Goal: Task Accomplishment & Management: Manage account settings

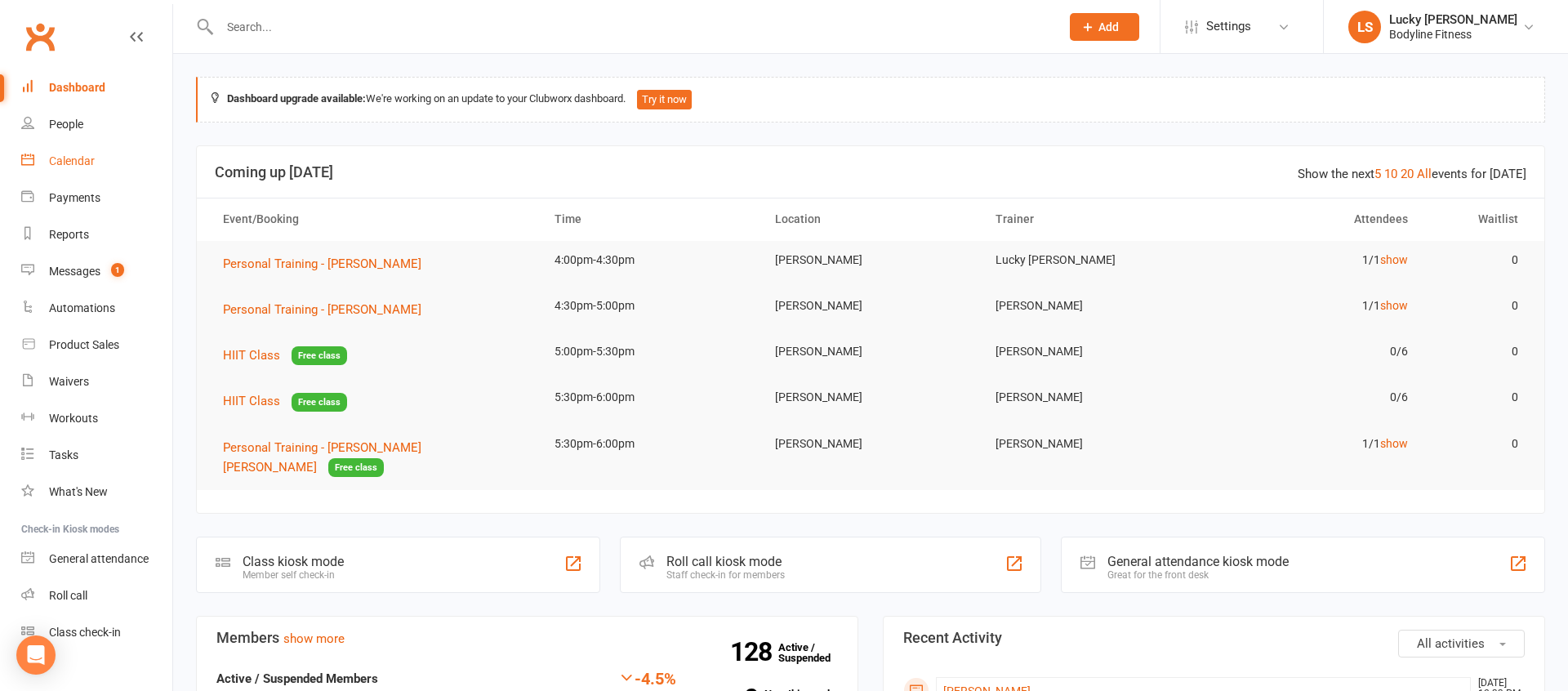
click at [84, 164] on div "Calendar" at bounding box center [72, 161] width 46 height 13
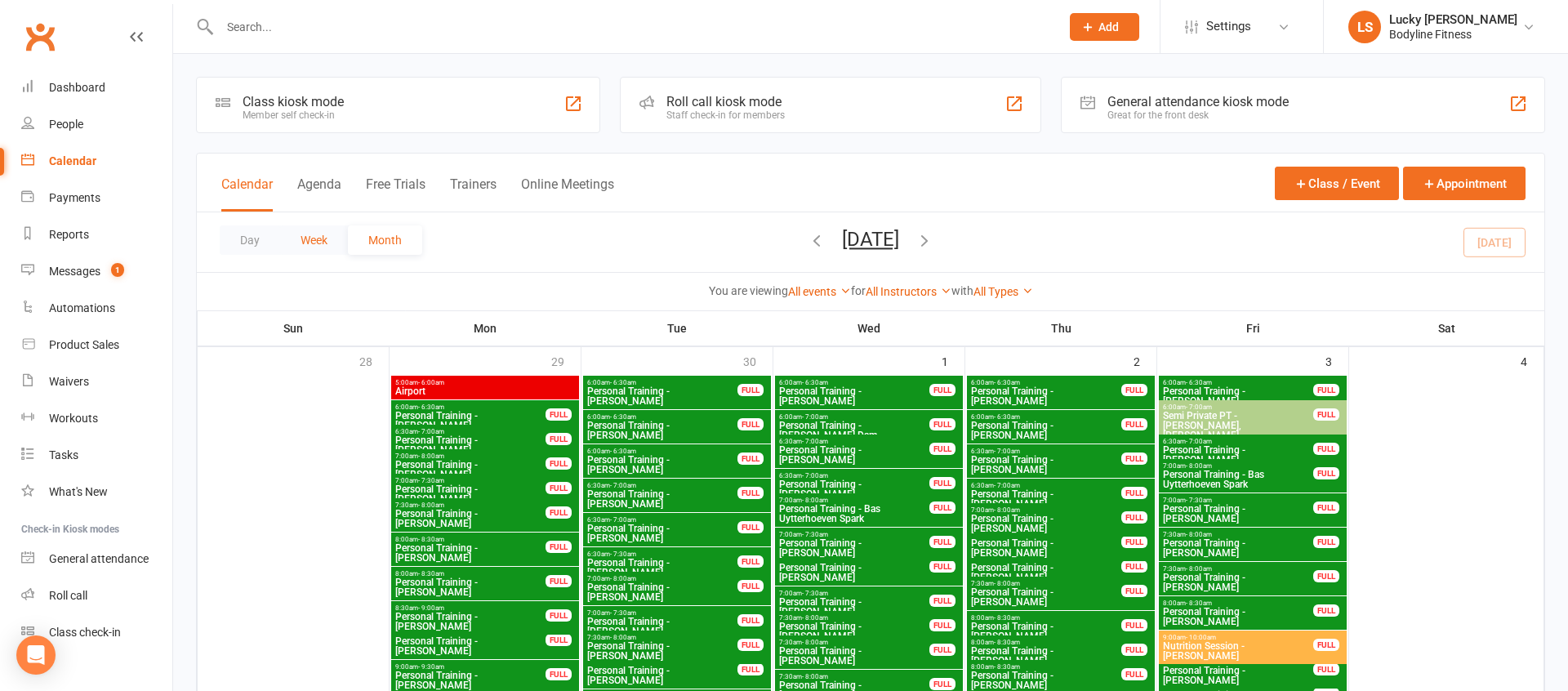
click at [321, 243] on button "Week" at bounding box center [314, 240] width 68 height 29
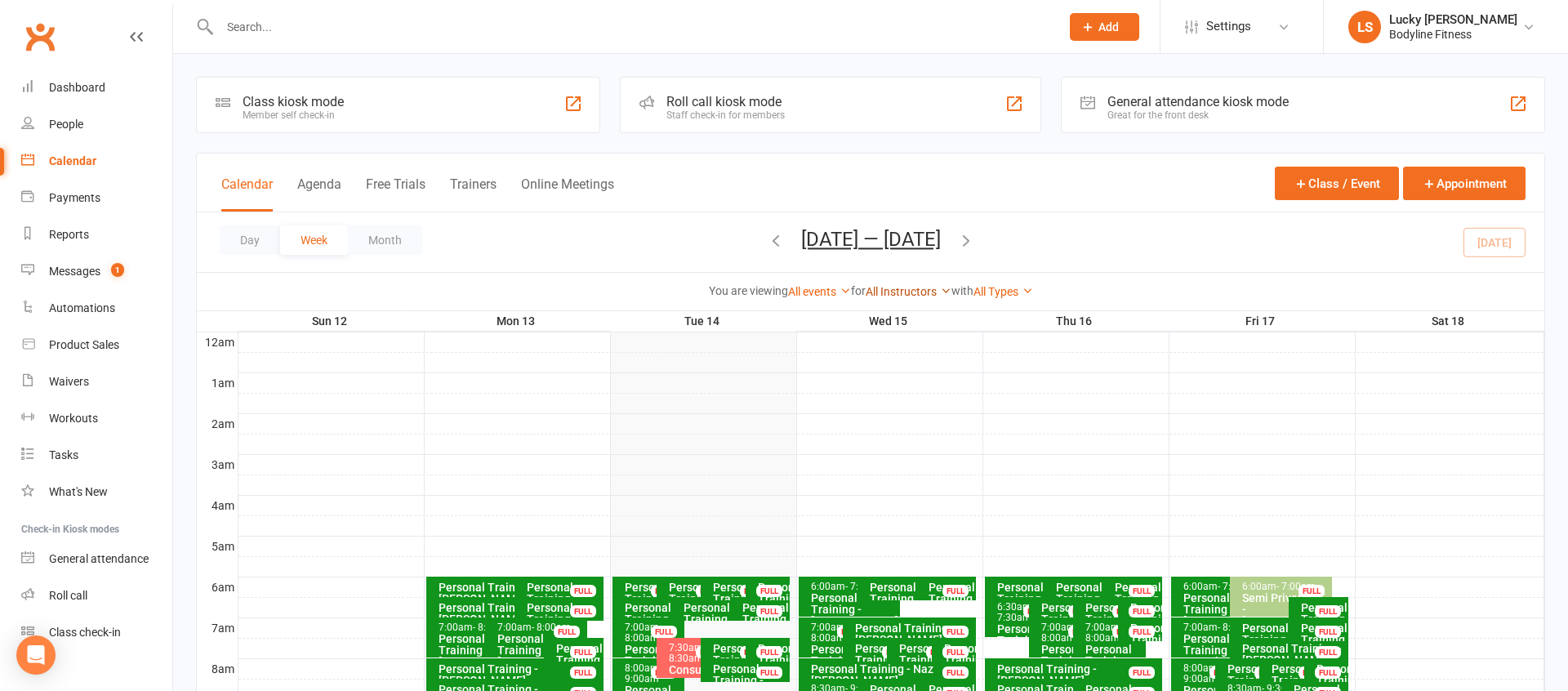
click at [905, 292] on link "All Instructors" at bounding box center [908, 291] width 85 height 13
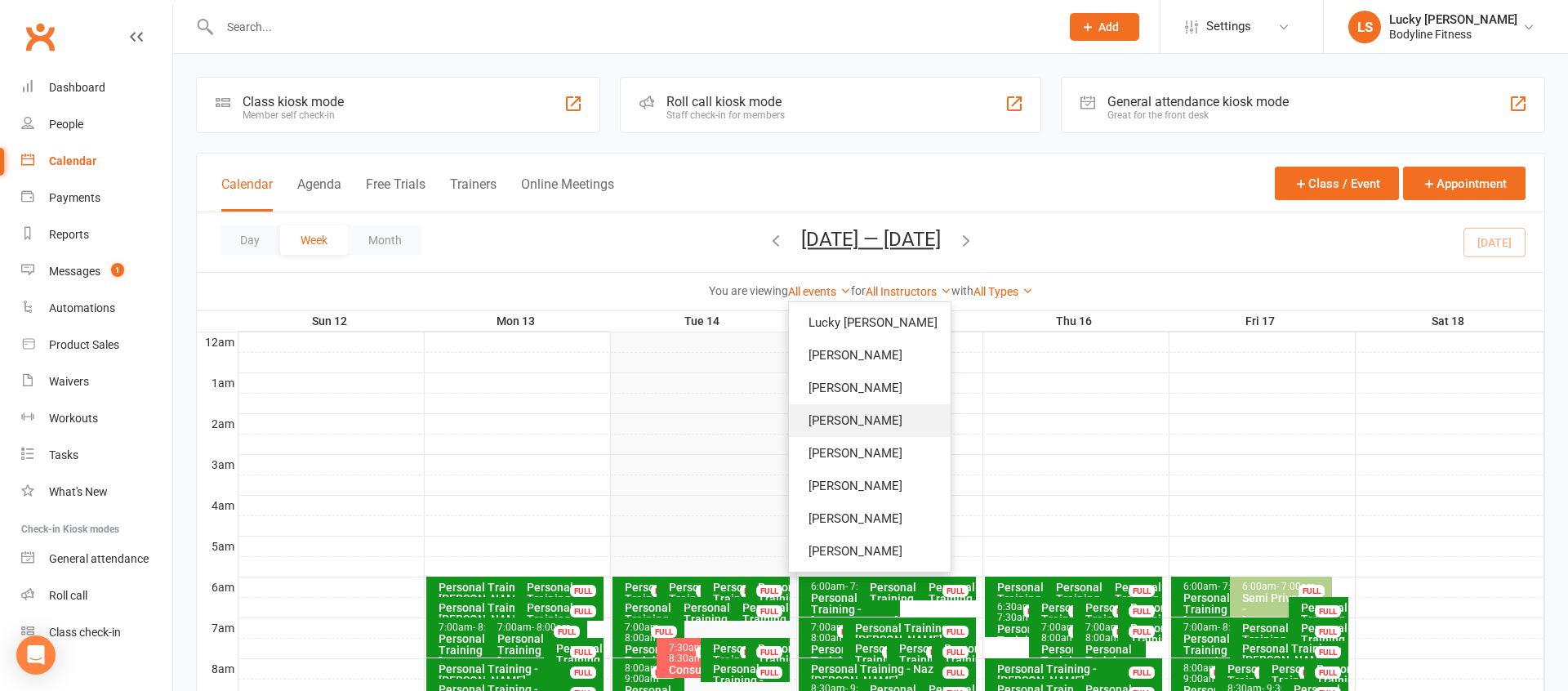
click at [898, 415] on link "[PERSON_NAME]" at bounding box center [869, 420] width 162 height 33
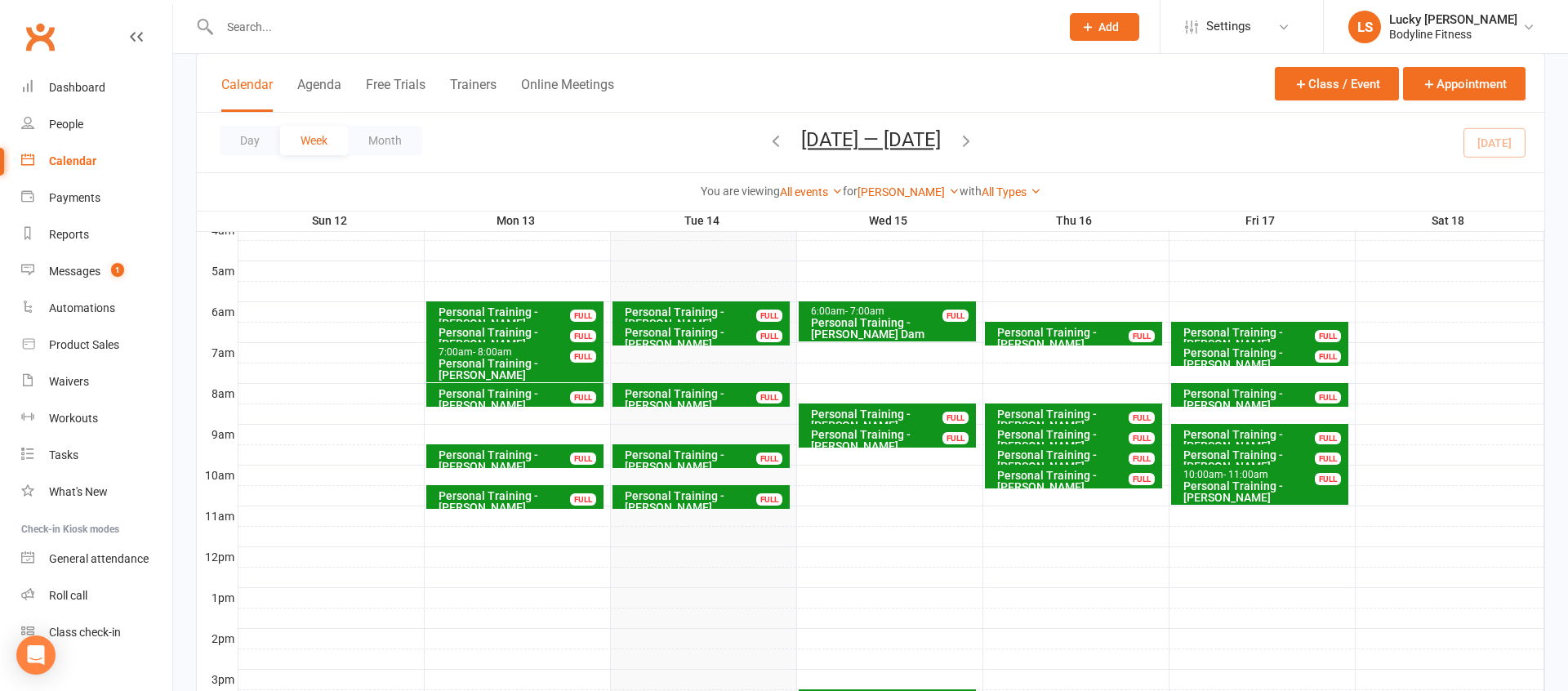
scroll to position [274, 0]
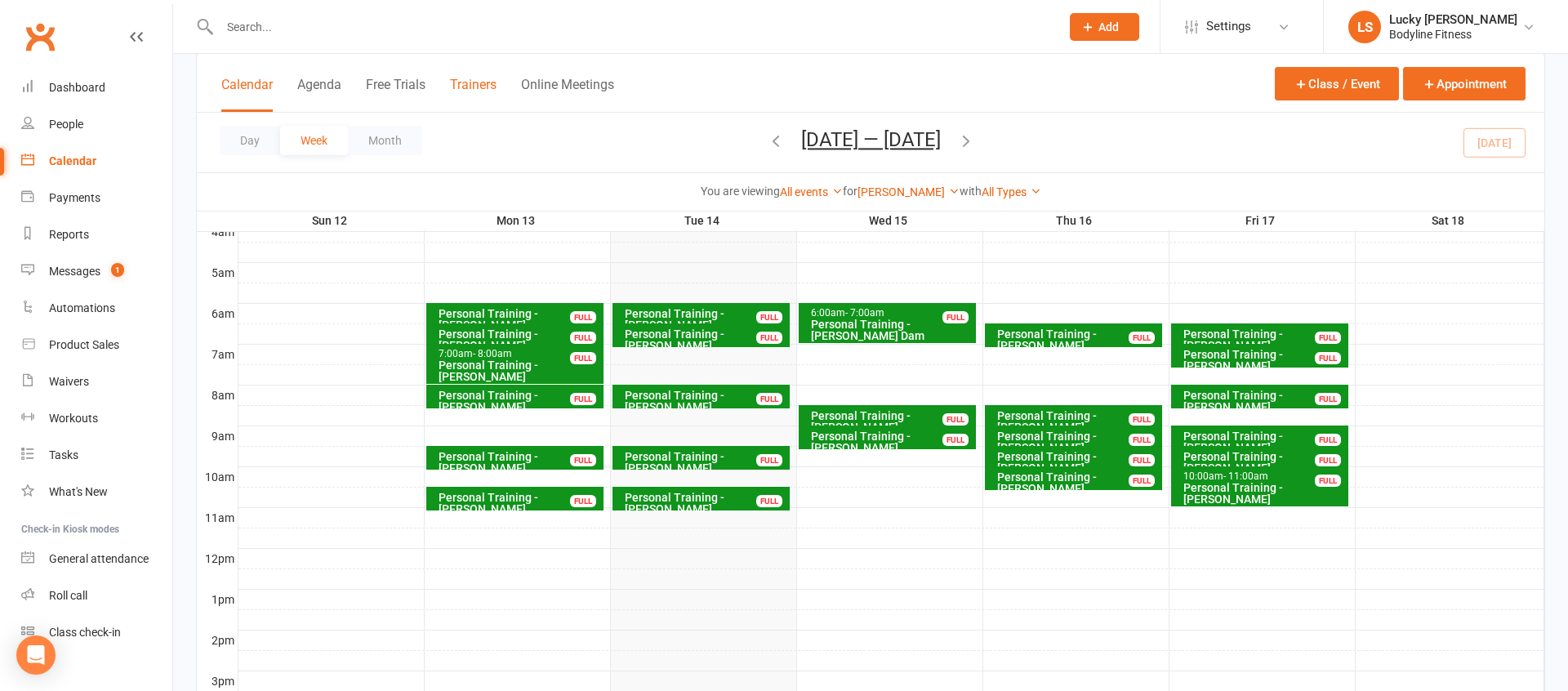
click at [467, 82] on button "Trainers" at bounding box center [473, 95] width 47 height 35
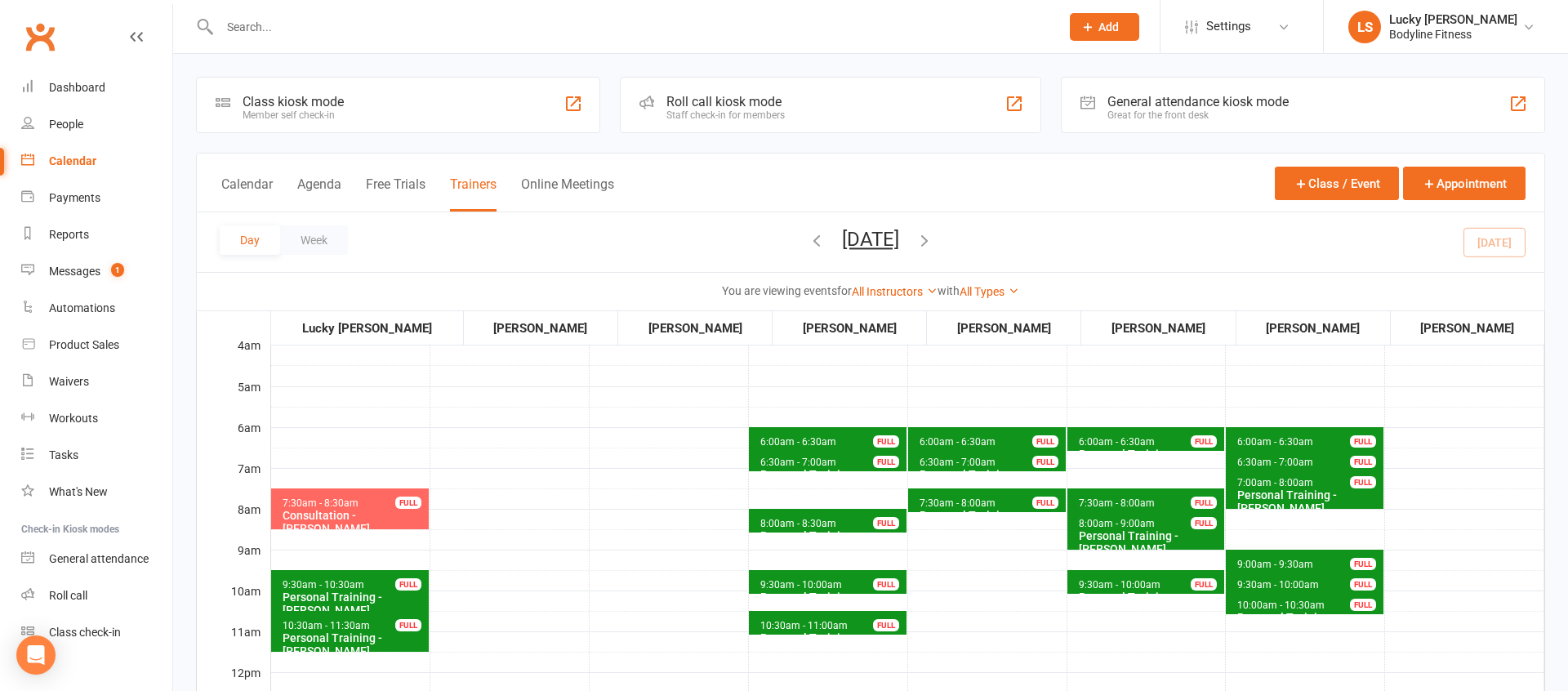
click at [933, 243] on icon "button" at bounding box center [923, 240] width 18 height 18
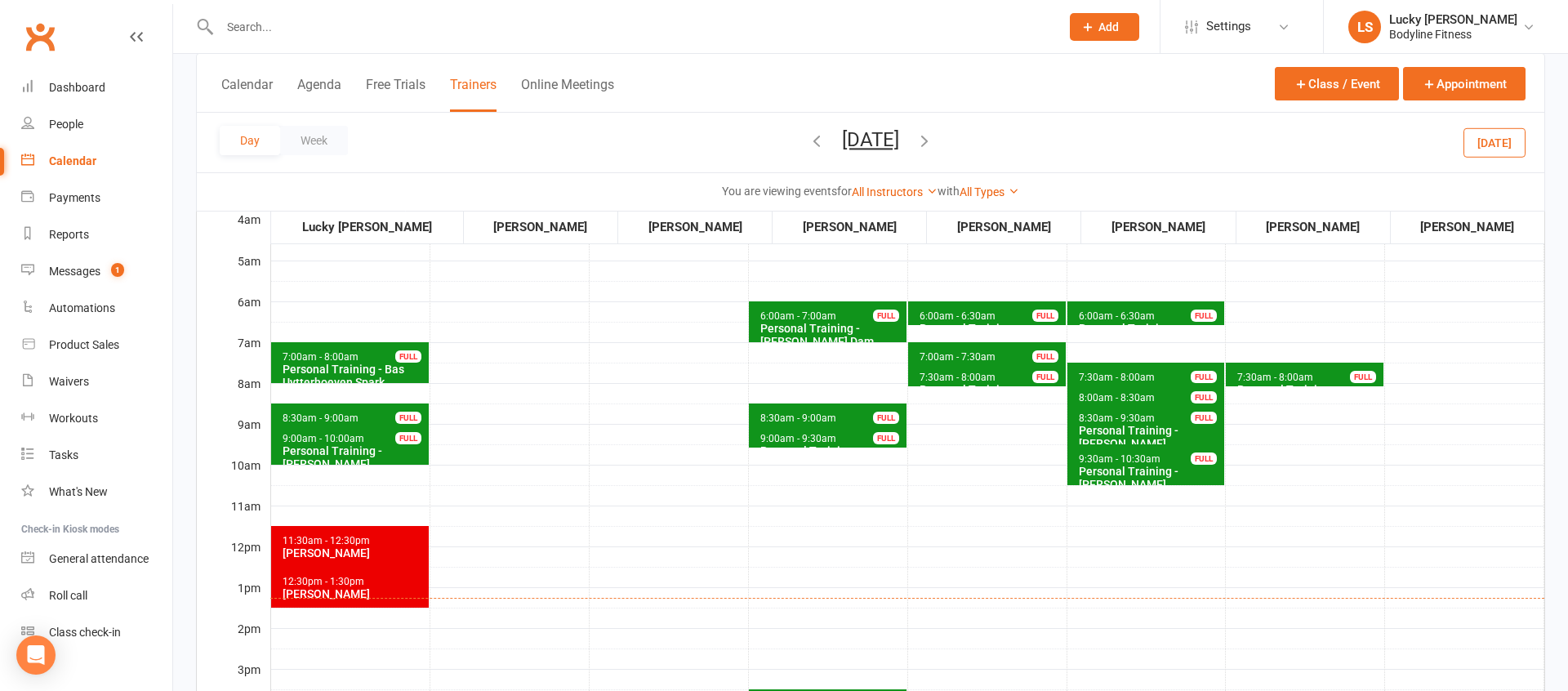
scroll to position [121, 0]
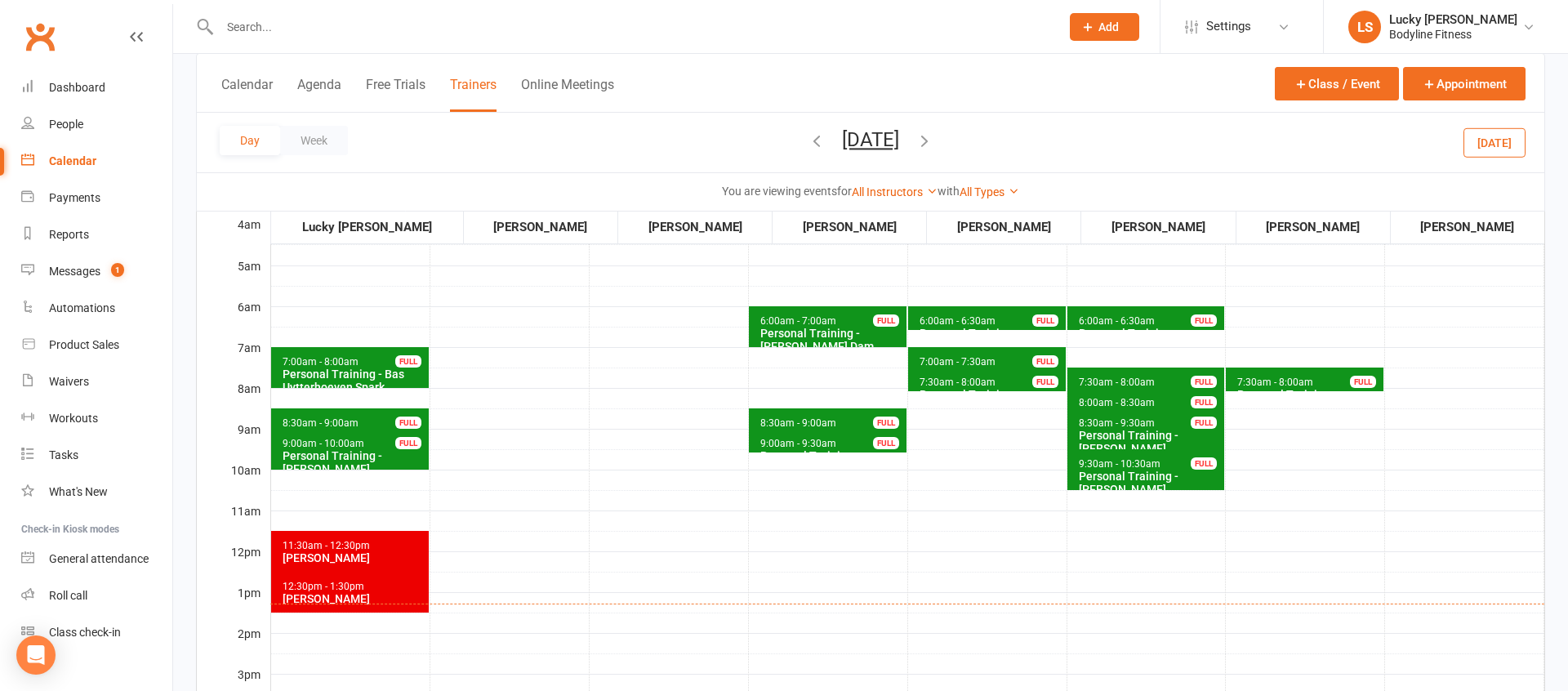
click at [351, 420] on span "8:30am - 9:00am" at bounding box center [321, 423] width 78 height 12
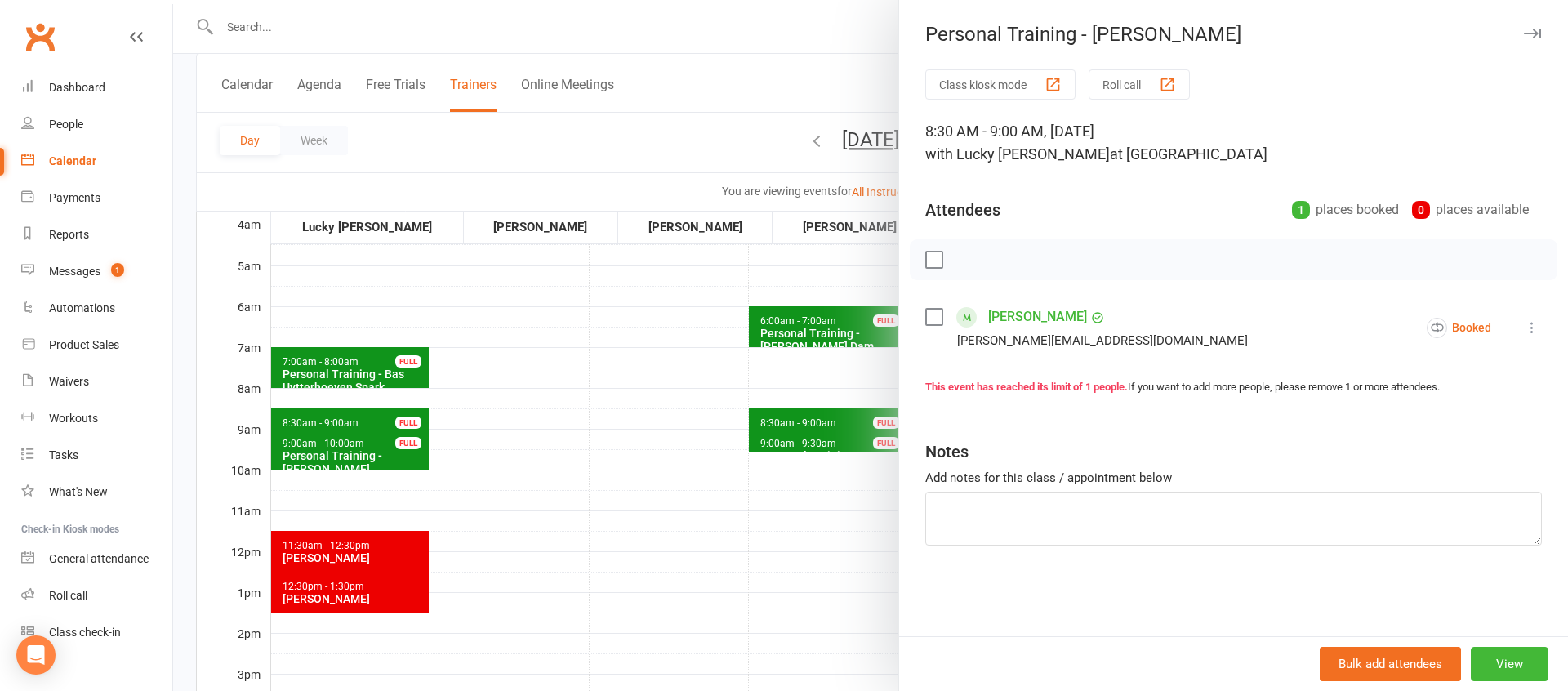
click at [457, 436] on div at bounding box center [871, 345] width 1395 height 691
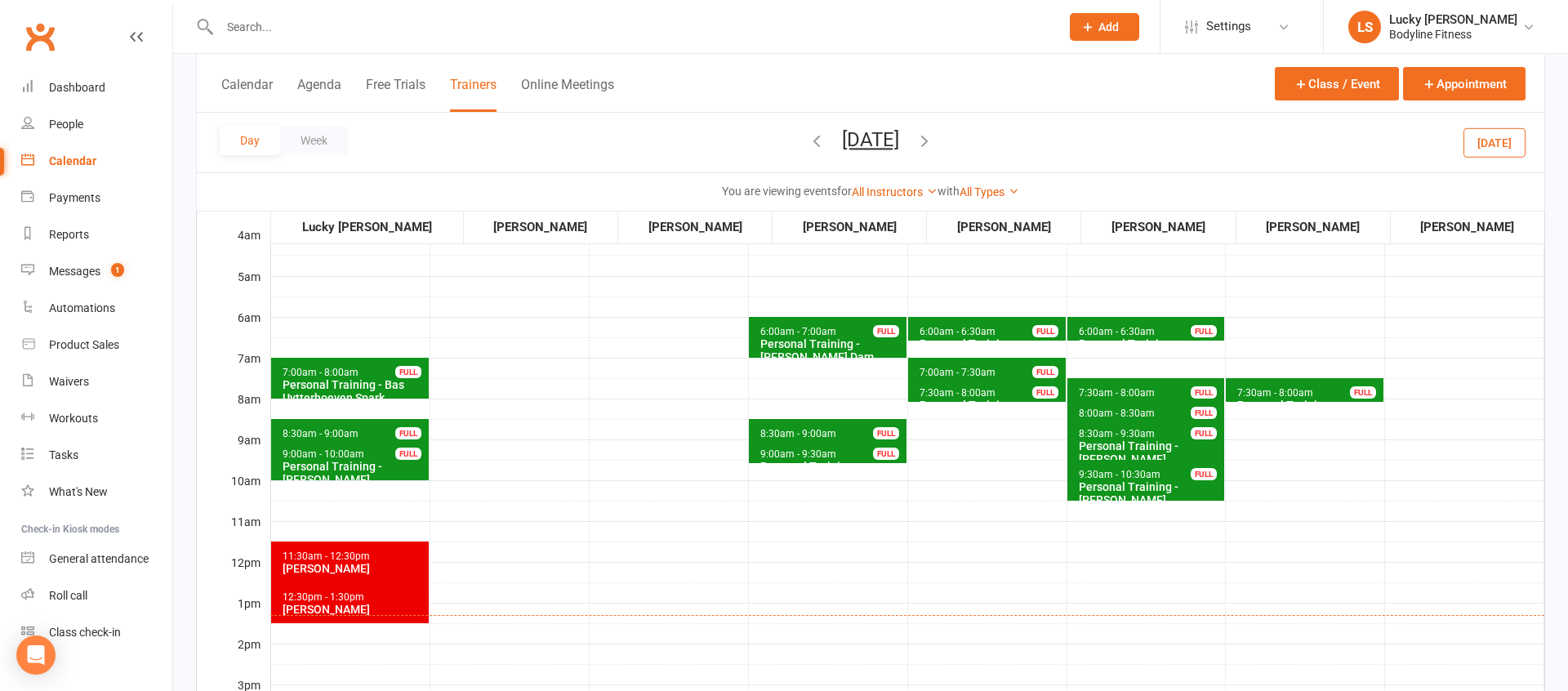
scroll to position [78, 0]
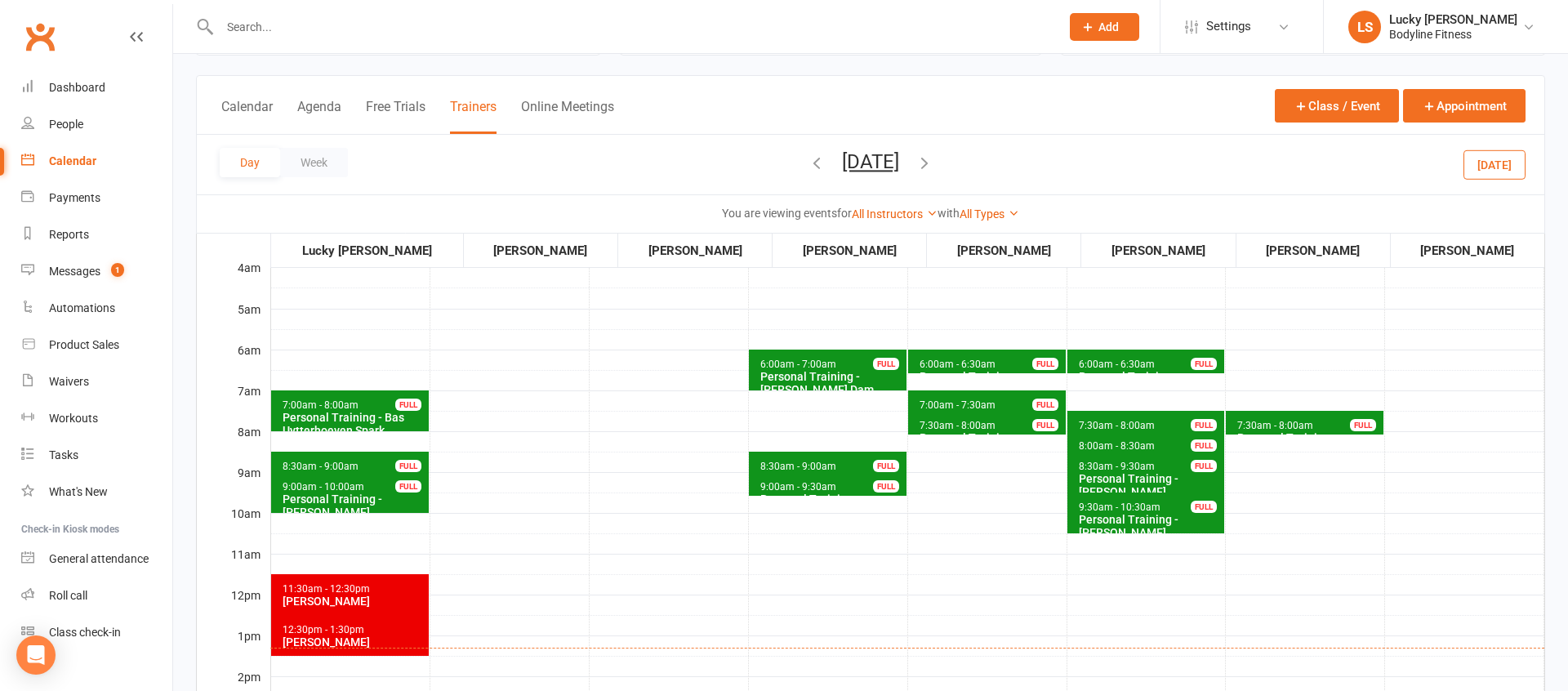
click at [933, 162] on icon "button" at bounding box center [923, 162] width 18 height 18
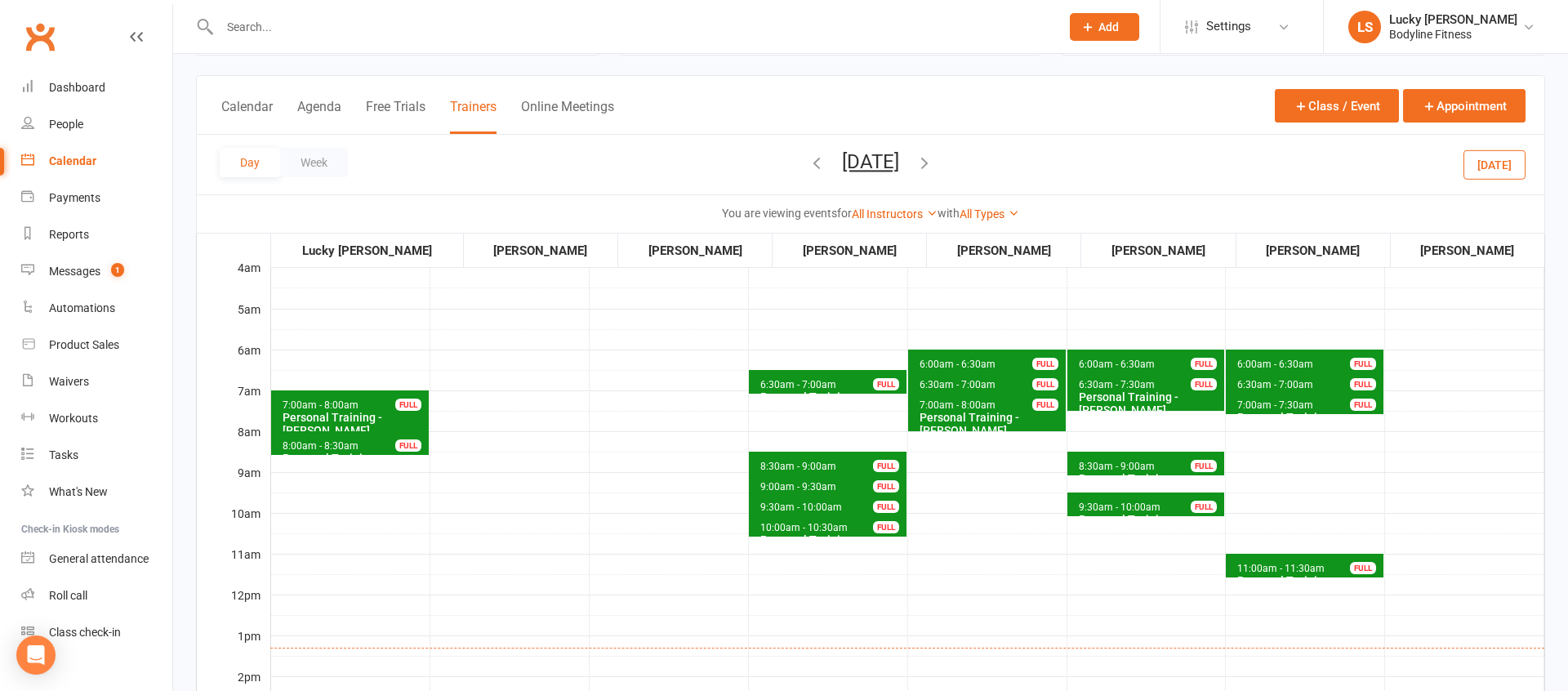
click at [808, 161] on icon "button" at bounding box center [816, 162] width 18 height 18
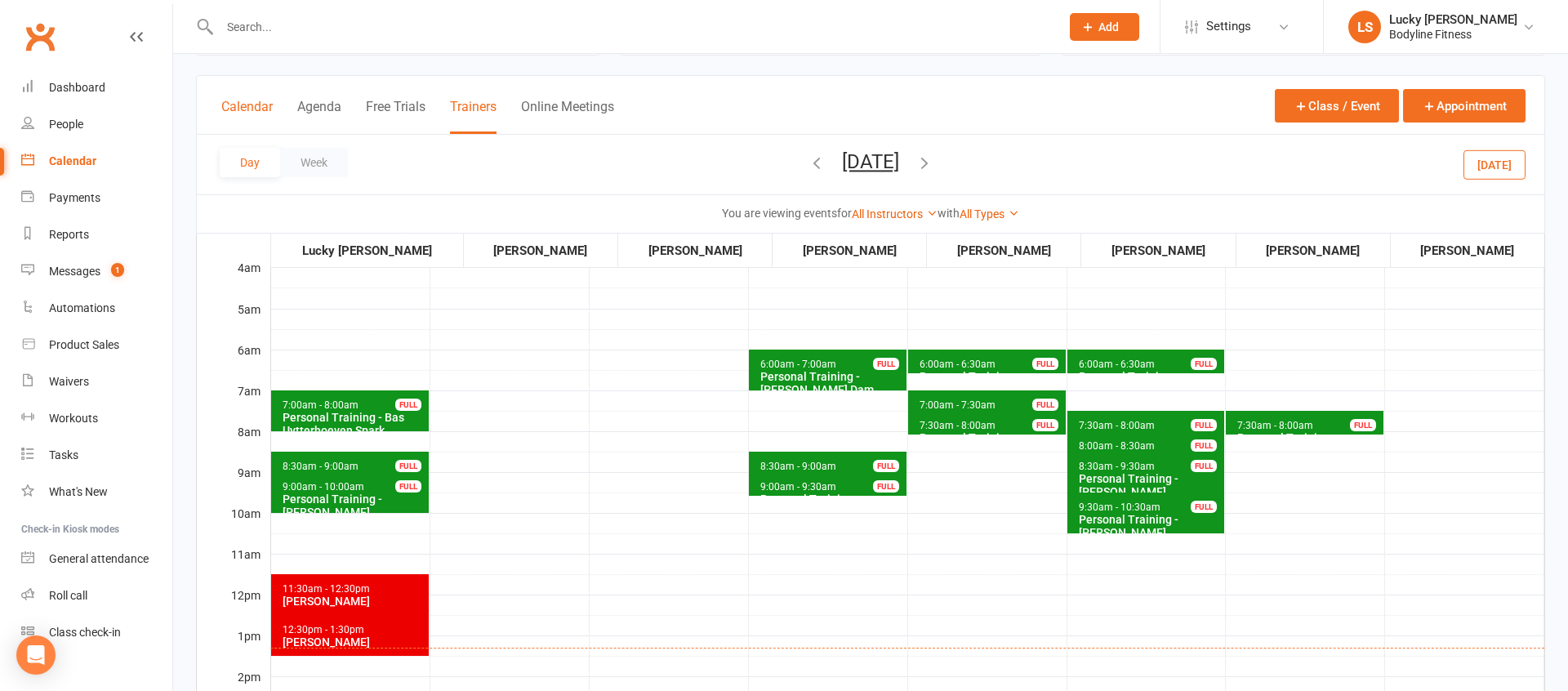
click at [234, 116] on button "Calendar" at bounding box center [246, 116] width 51 height 35
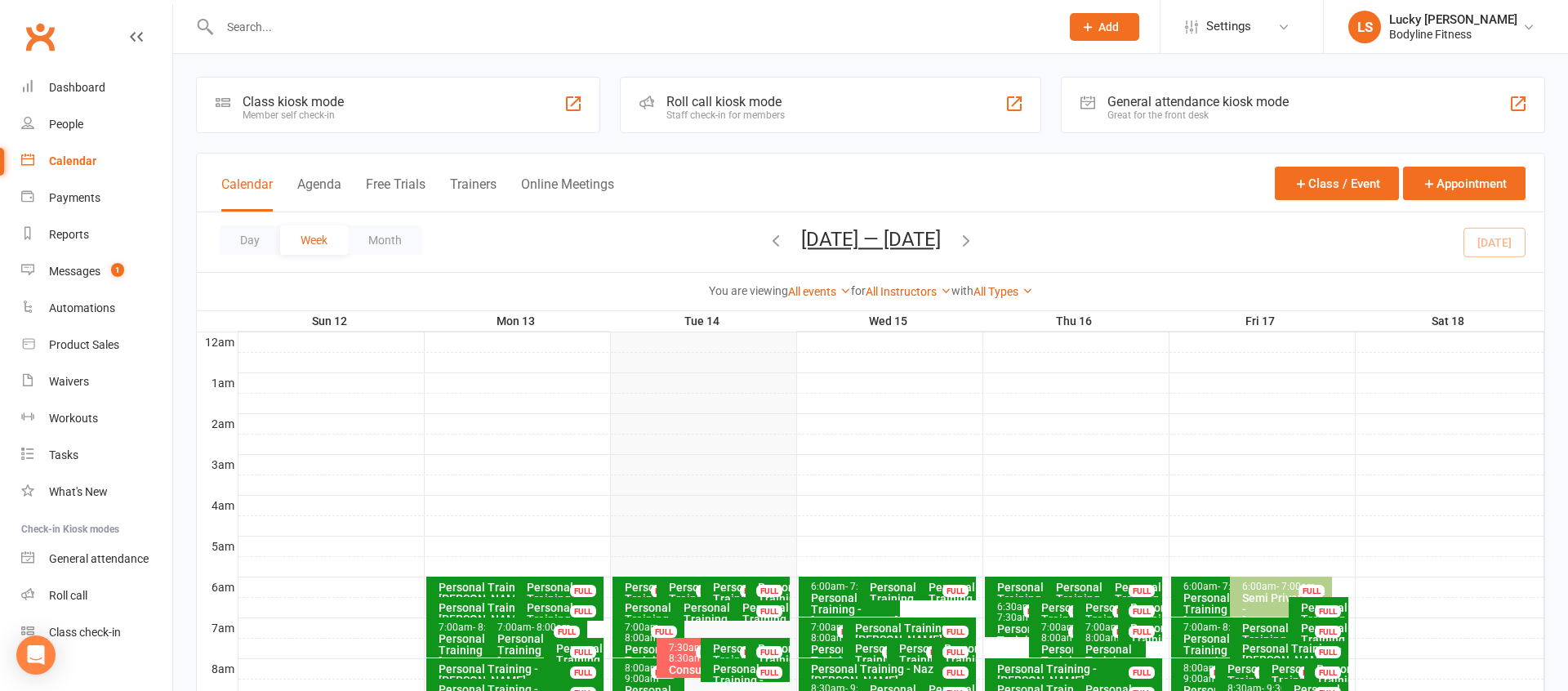
click at [880, 299] on div "All Instructors Lucky [PERSON_NAME] [PERSON_NAME] [PERSON_NAME] [PERSON_NAME] […" at bounding box center [908, 291] width 85 height 18
click at [885, 295] on link "All Instructors" at bounding box center [908, 291] width 85 height 13
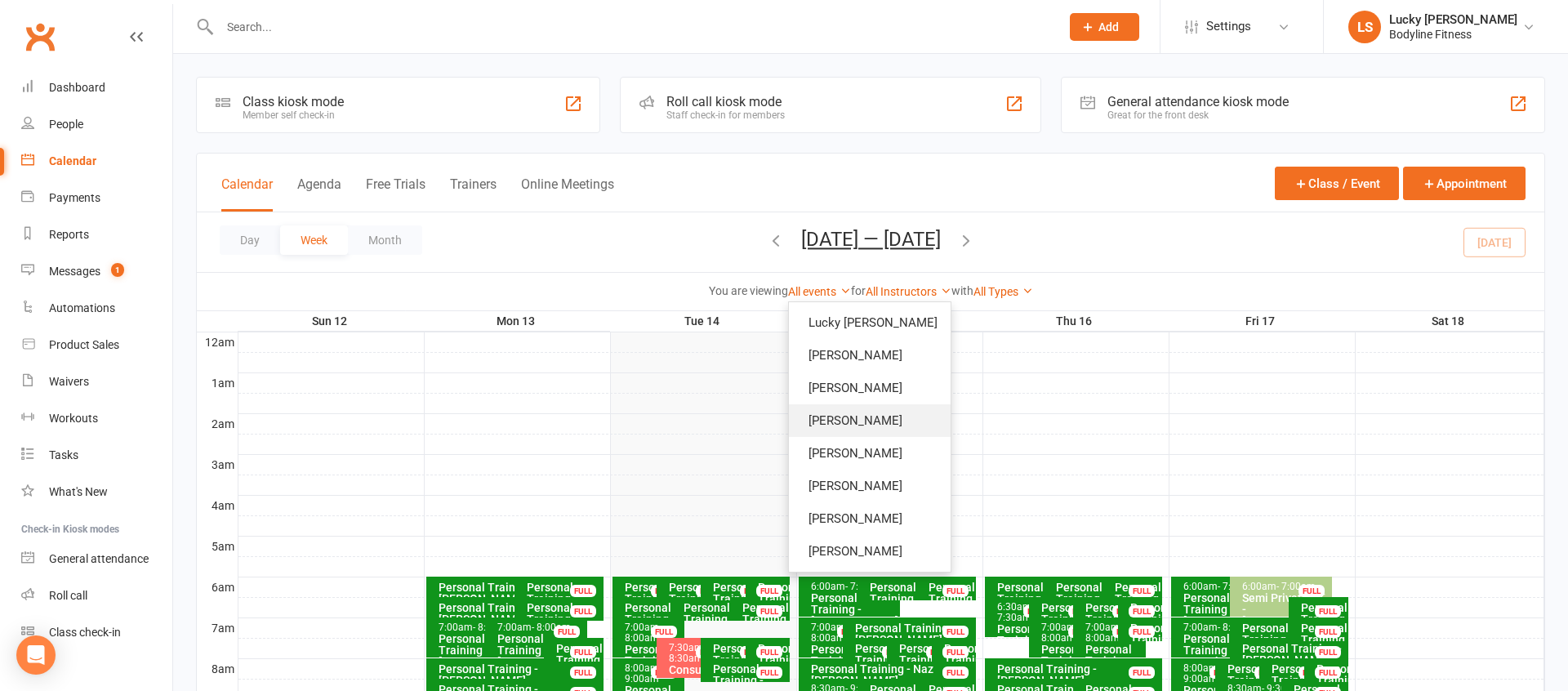
click at [875, 426] on link "[PERSON_NAME]" at bounding box center [869, 420] width 162 height 33
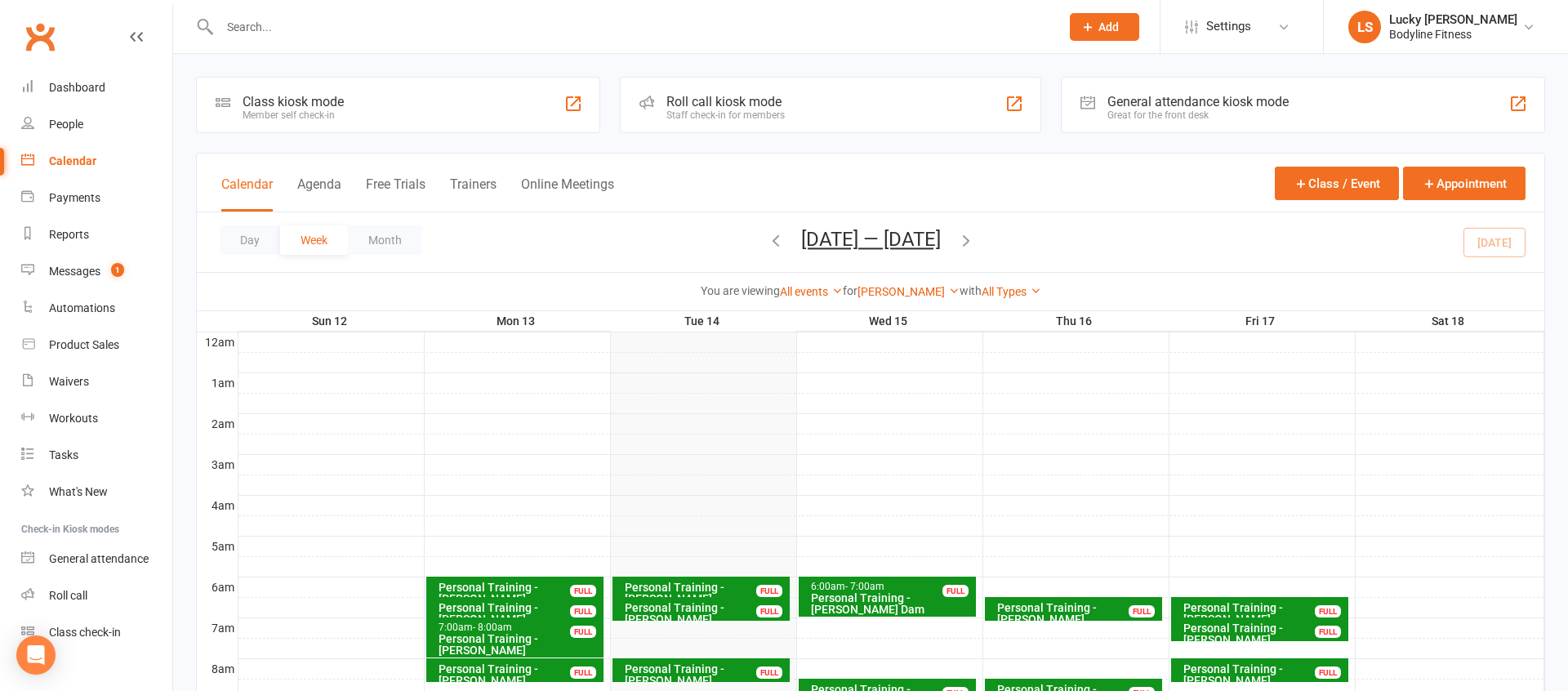
click at [974, 241] on icon "button" at bounding box center [965, 240] width 18 height 18
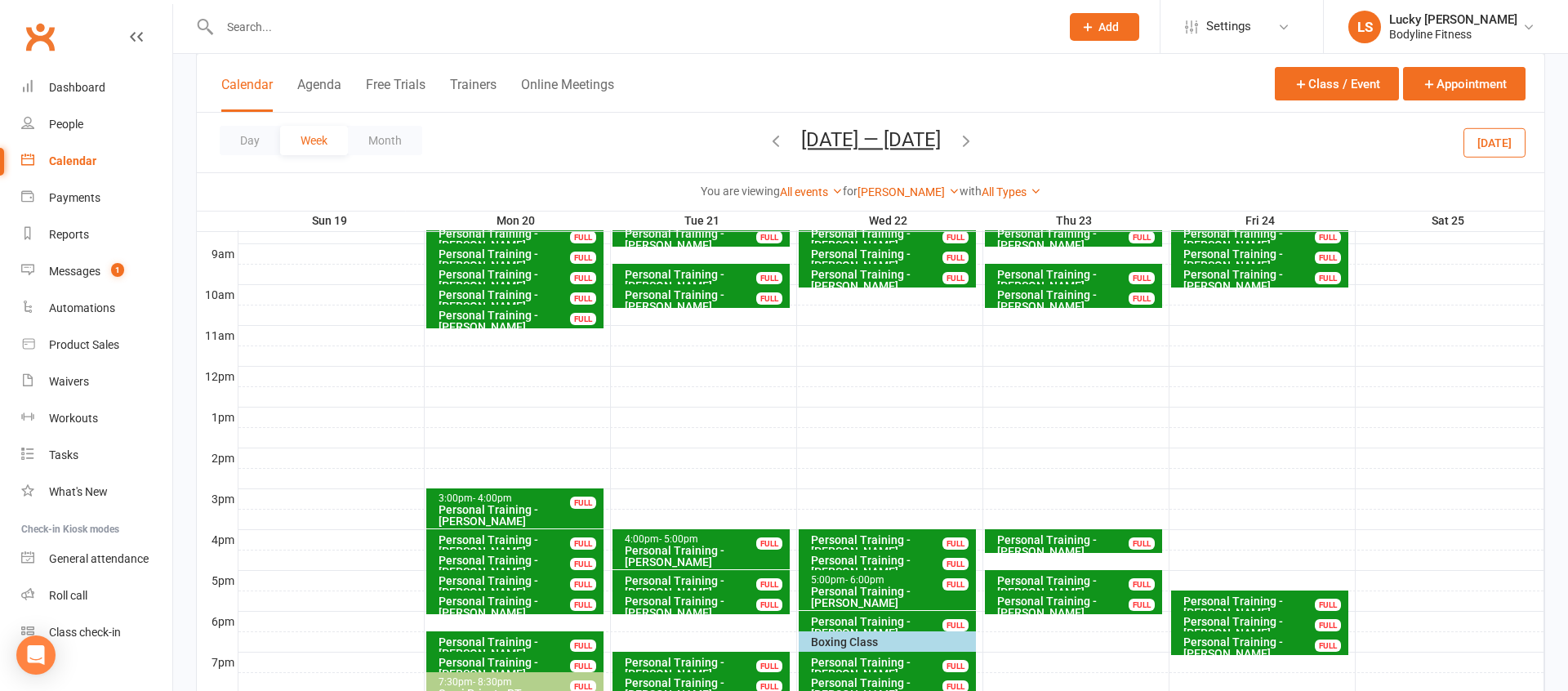
scroll to position [451, 0]
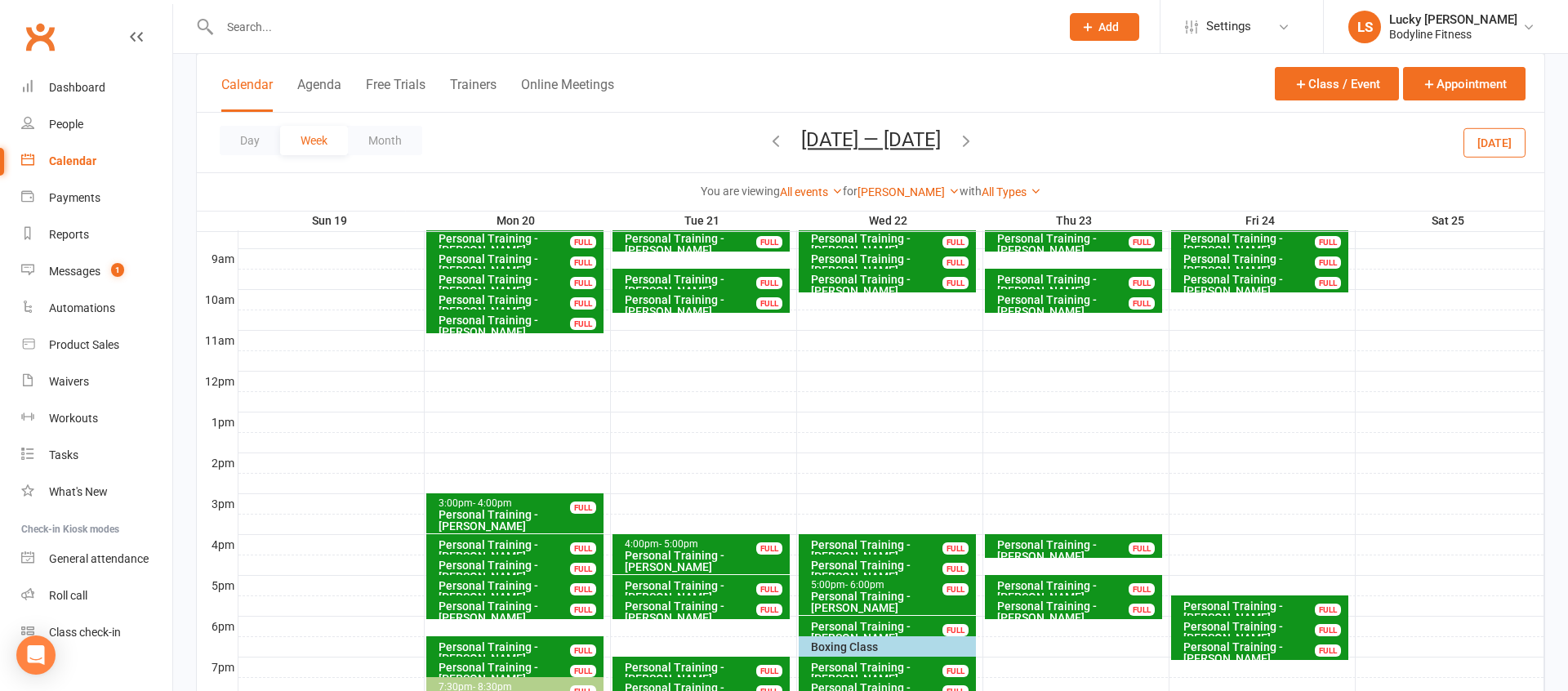
click at [973, 142] on icon "button" at bounding box center [965, 140] width 18 height 18
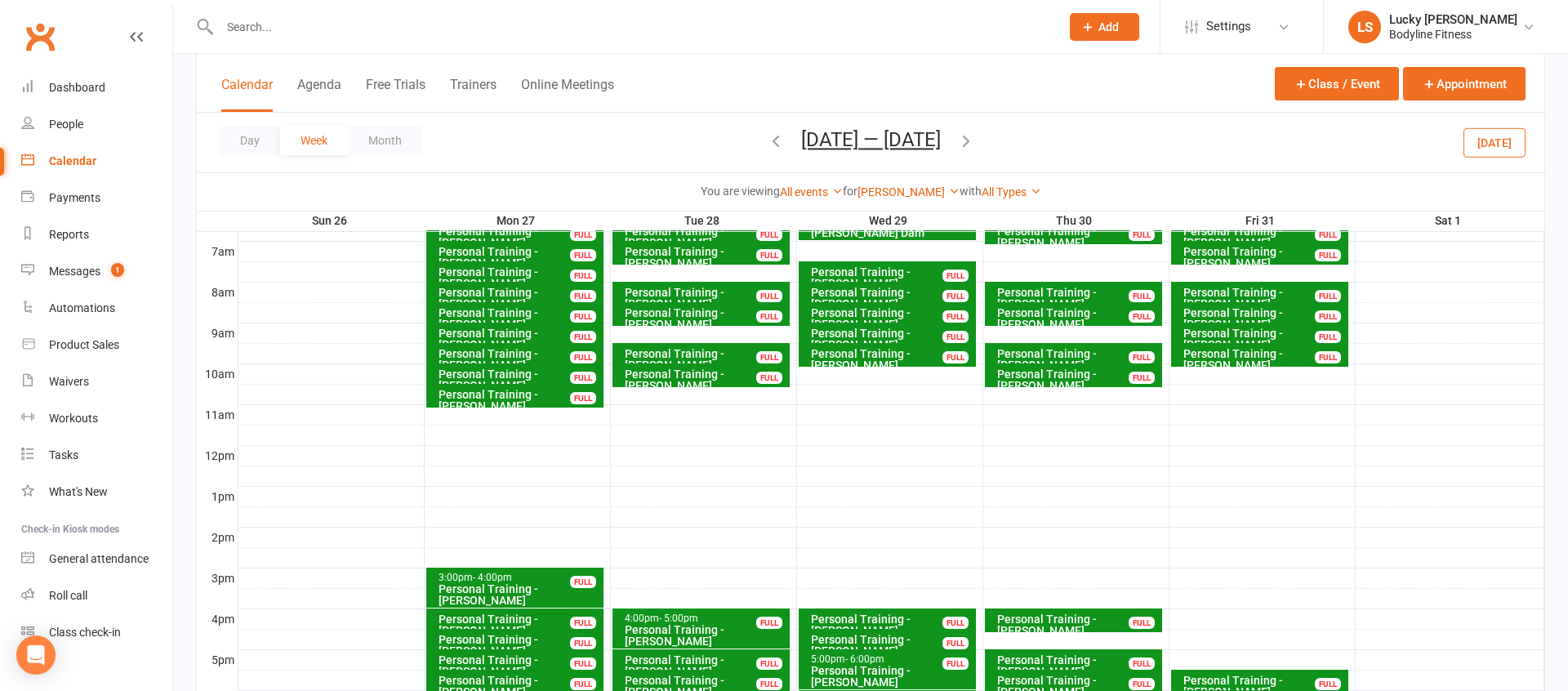
scroll to position [389, 0]
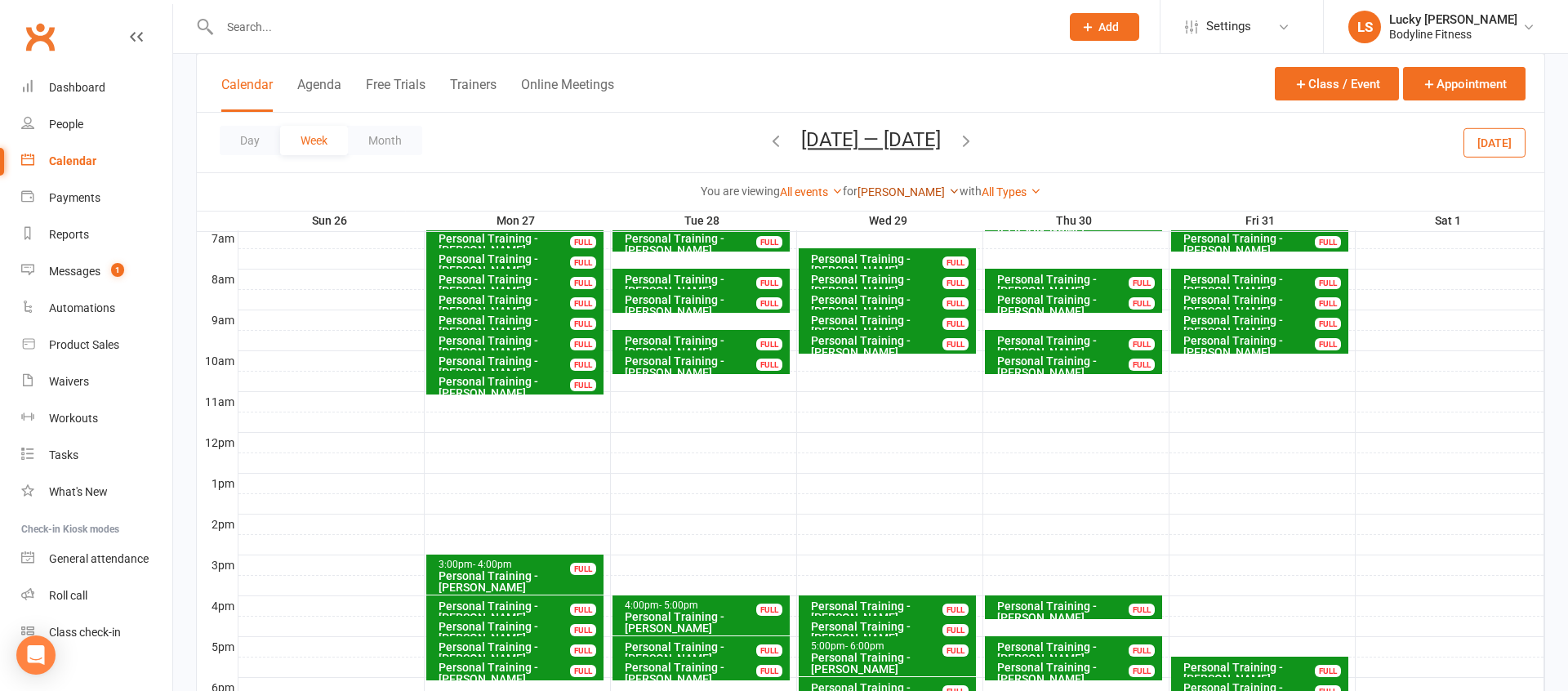
click at [885, 187] on link "[PERSON_NAME]" at bounding box center [908, 192] width 102 height 13
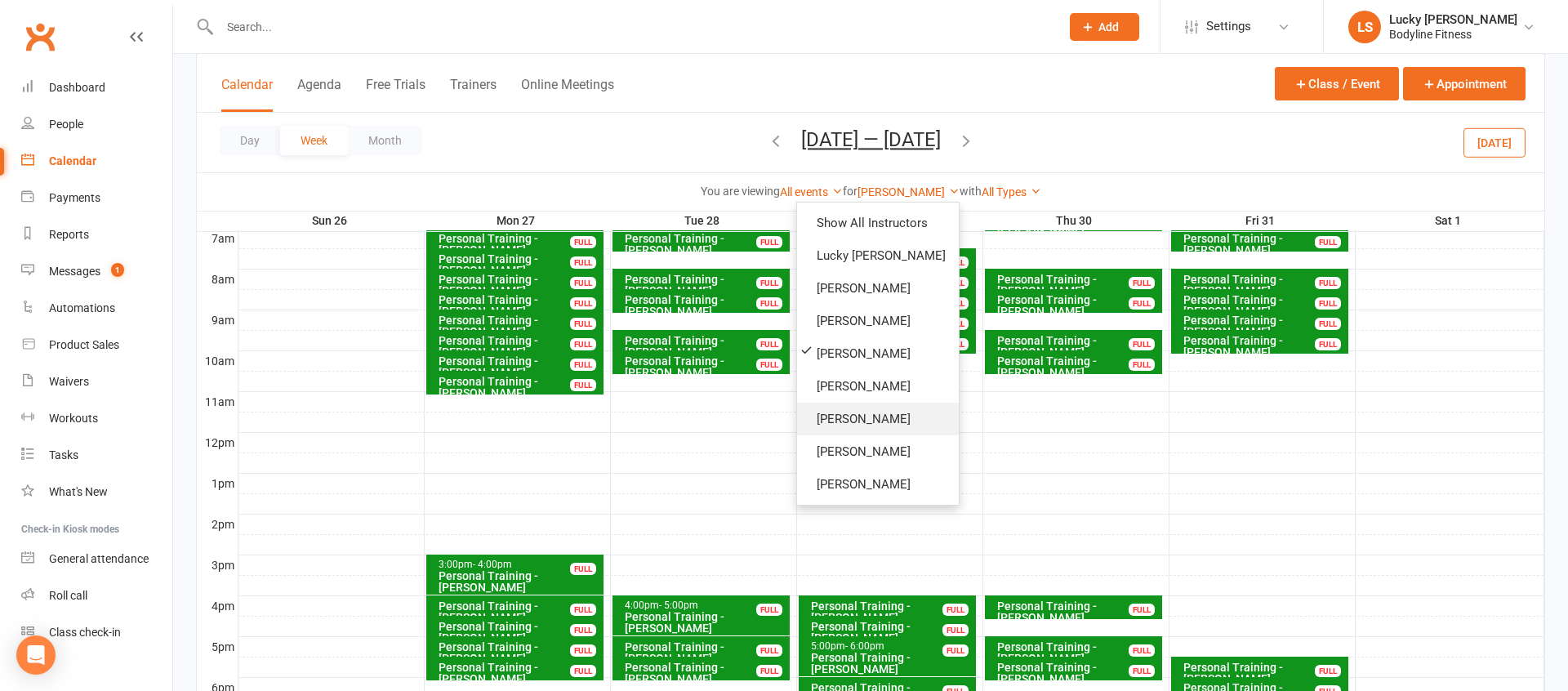
click at [845, 420] on link "[PERSON_NAME]" at bounding box center [877, 419] width 162 height 33
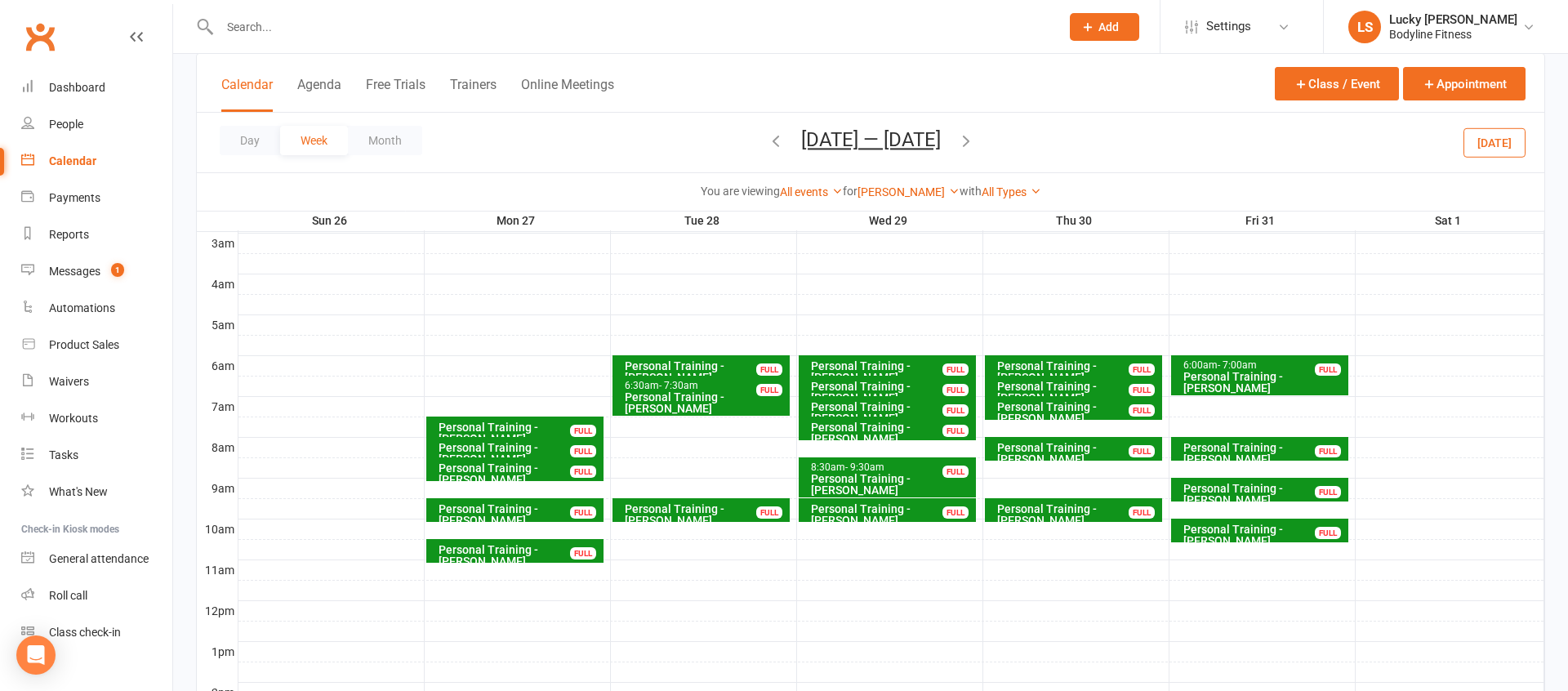
scroll to position [218, 0]
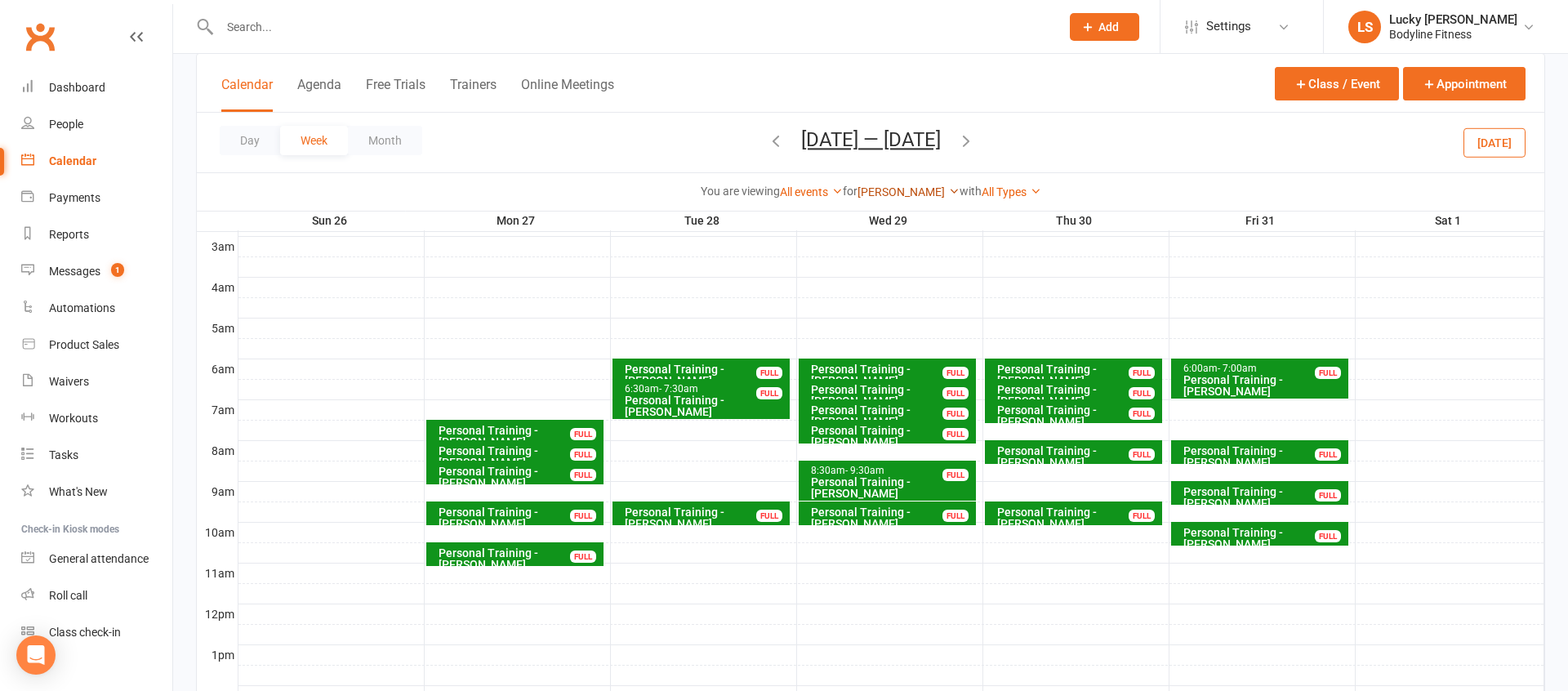
click at [898, 191] on link "[PERSON_NAME]" at bounding box center [908, 192] width 102 height 13
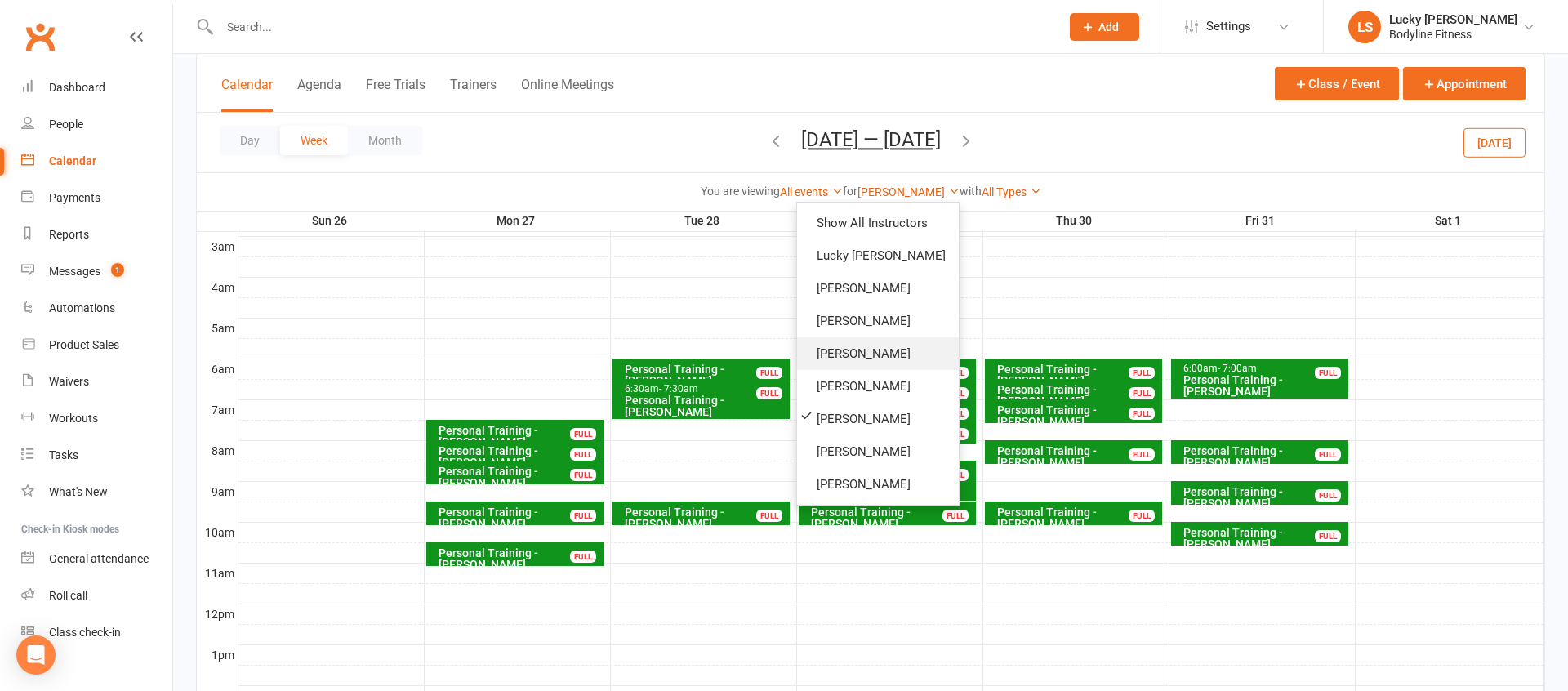
click at [869, 364] on link "[PERSON_NAME]" at bounding box center [877, 353] width 162 height 33
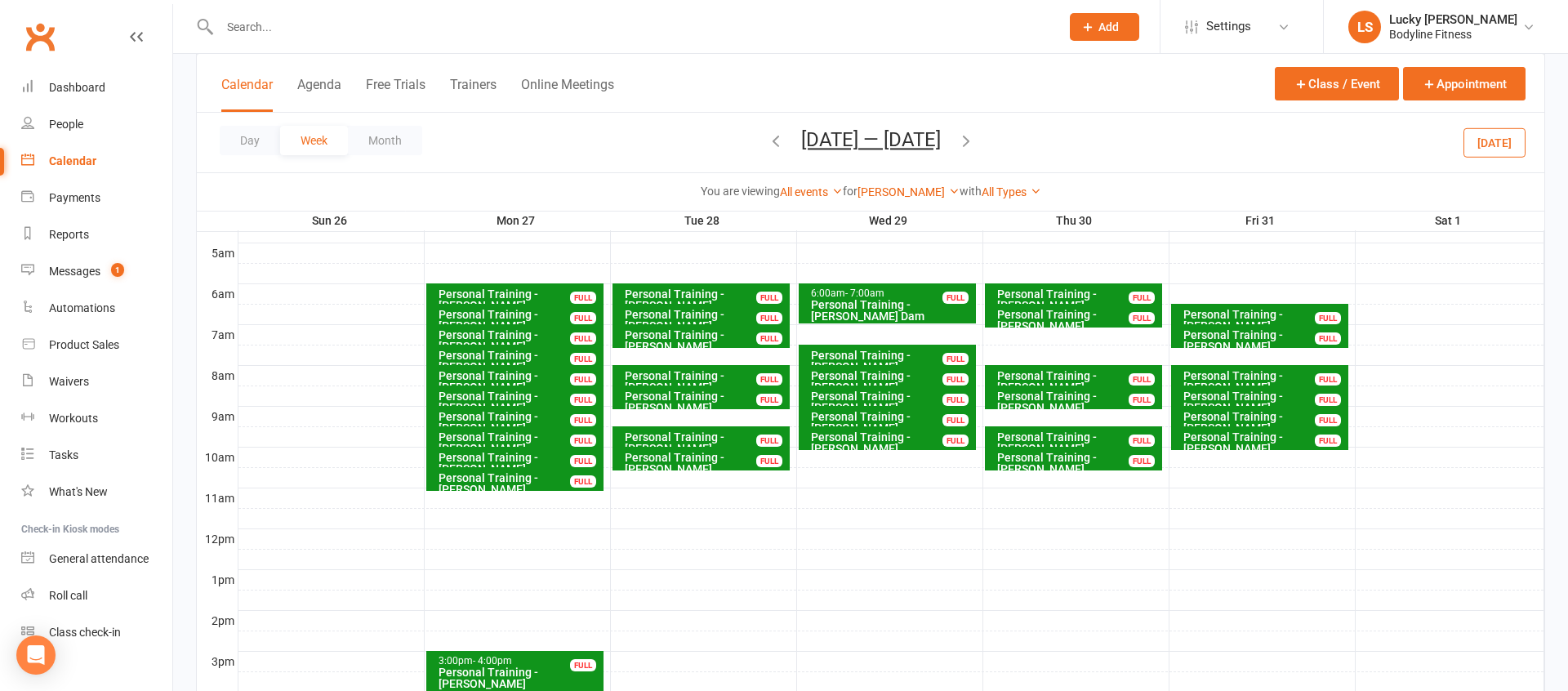
scroll to position [302, 0]
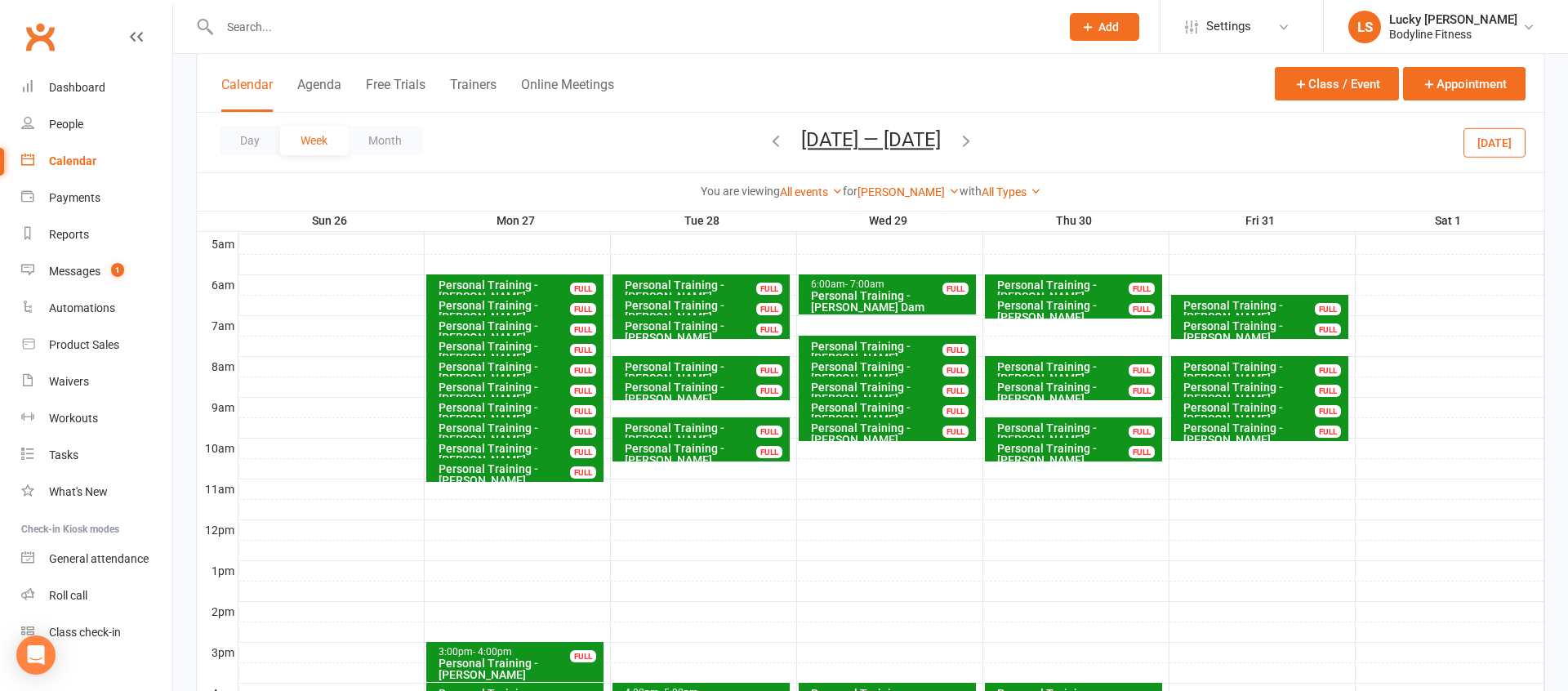
click at [767, 137] on icon "button" at bounding box center [775, 140] width 18 height 18
click at [907, 197] on link "[PERSON_NAME]" at bounding box center [908, 192] width 102 height 13
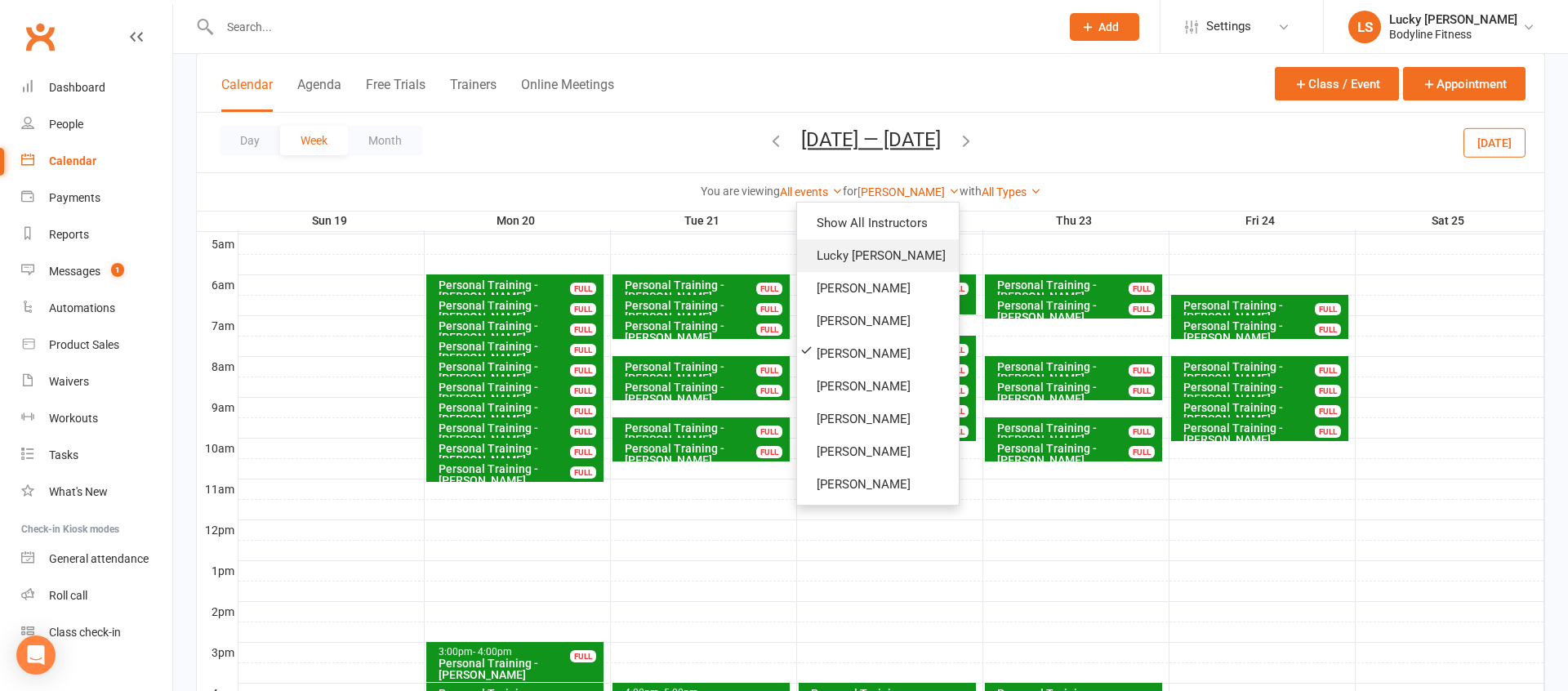
click at [880, 255] on link "Lucky [PERSON_NAME]" at bounding box center [877, 255] width 162 height 33
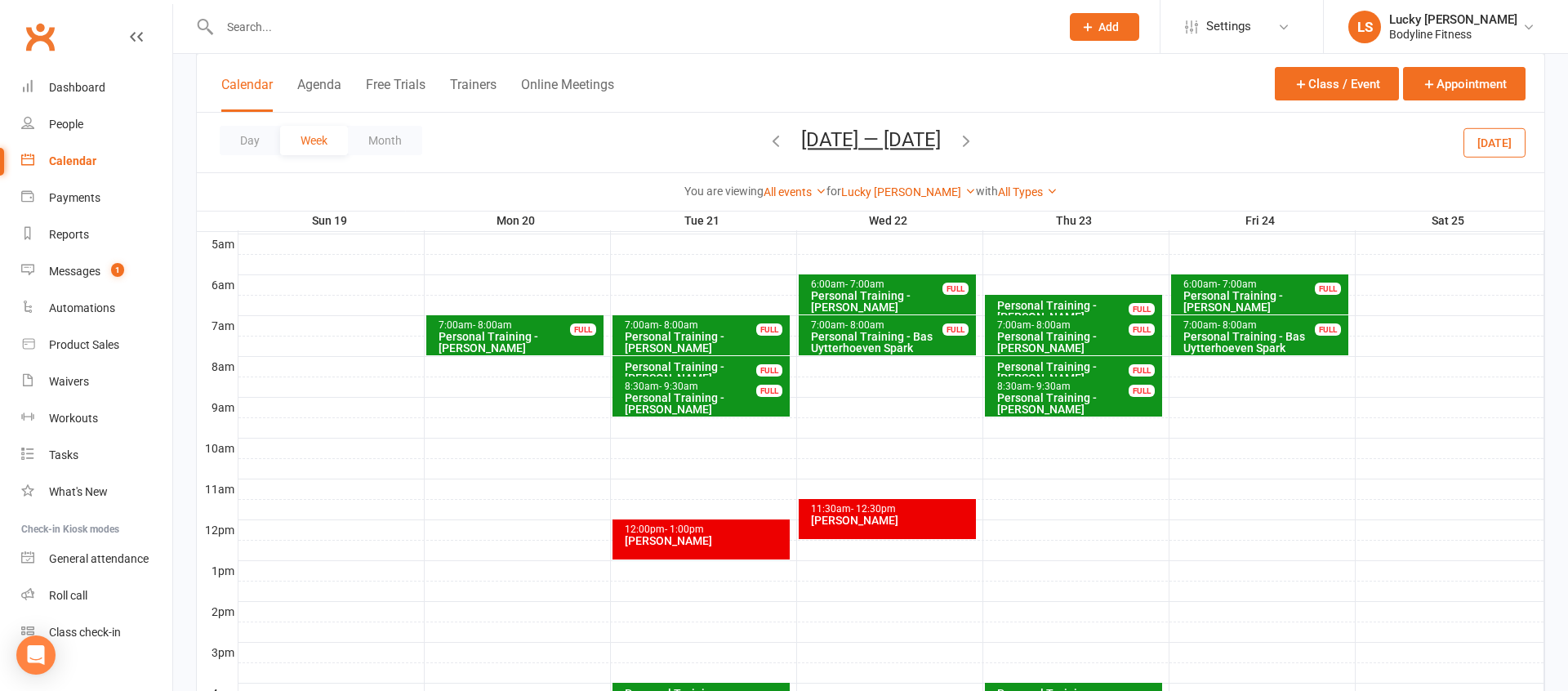
click at [786, 141] on span "[DATE] — [DATE] [DATE] Sun Mon Tue Wed Thu Fri Sat 28 29 30 01 02 03 04 05 06 0…" at bounding box center [871, 142] width 172 height 28
click at [775, 142] on icon "button" at bounding box center [775, 140] width 18 height 18
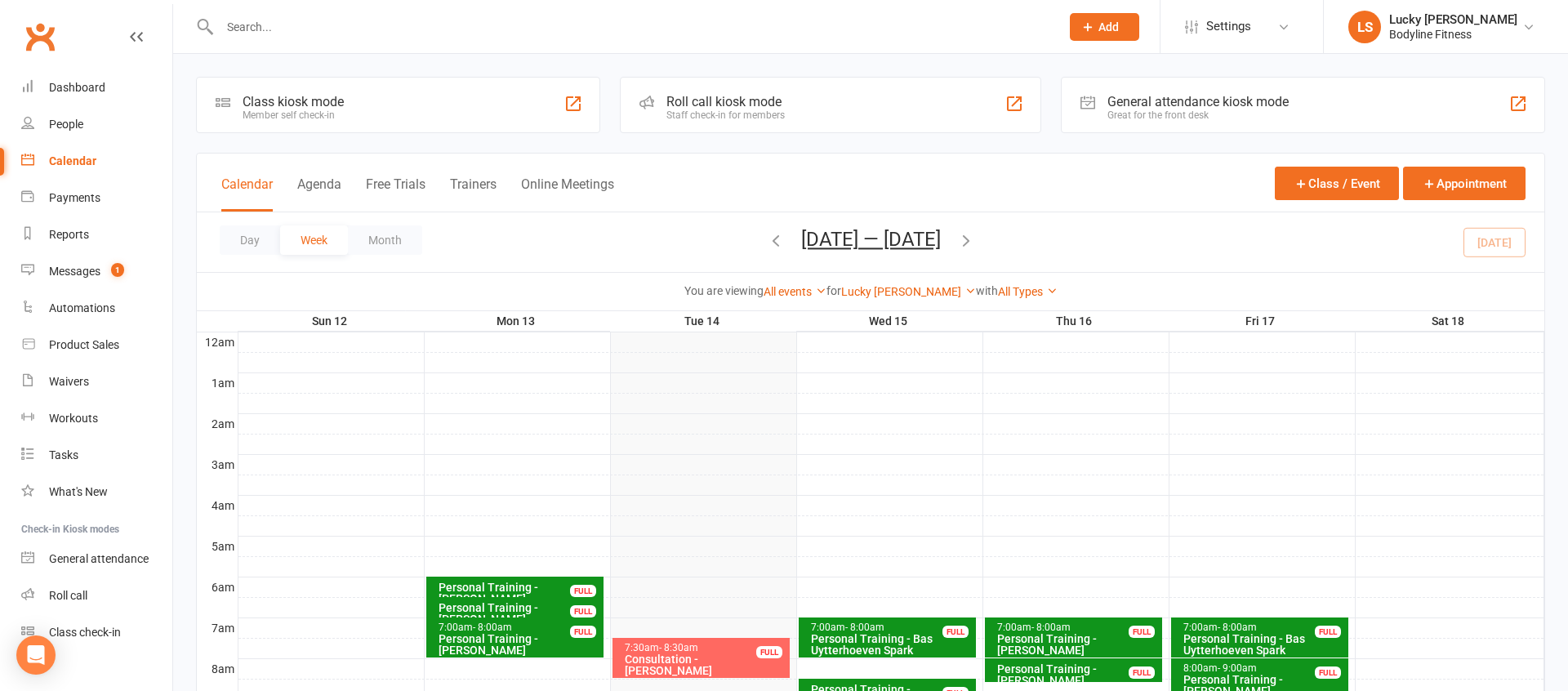
scroll to position [3, 0]
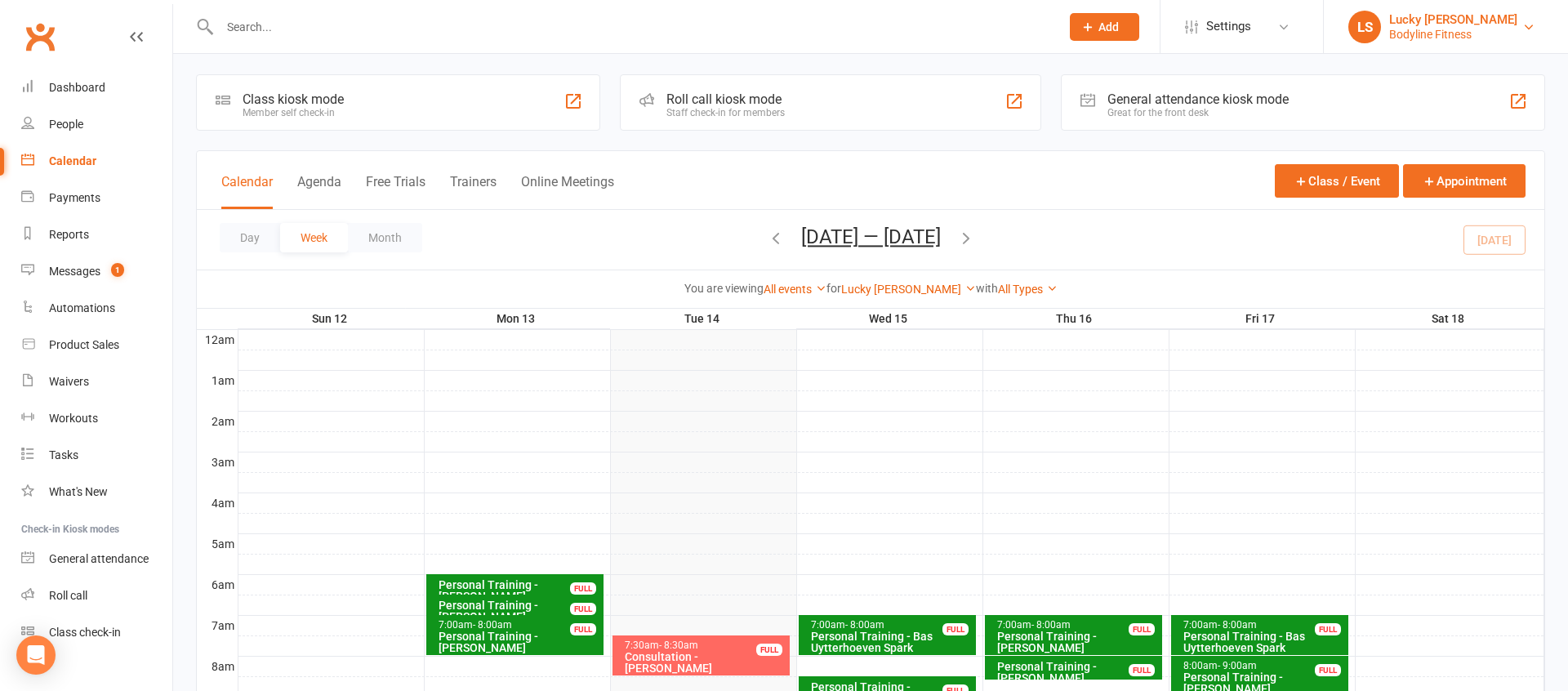
click at [1424, 39] on div "Bodyline Fitness" at bounding box center [1452, 34] width 128 height 15
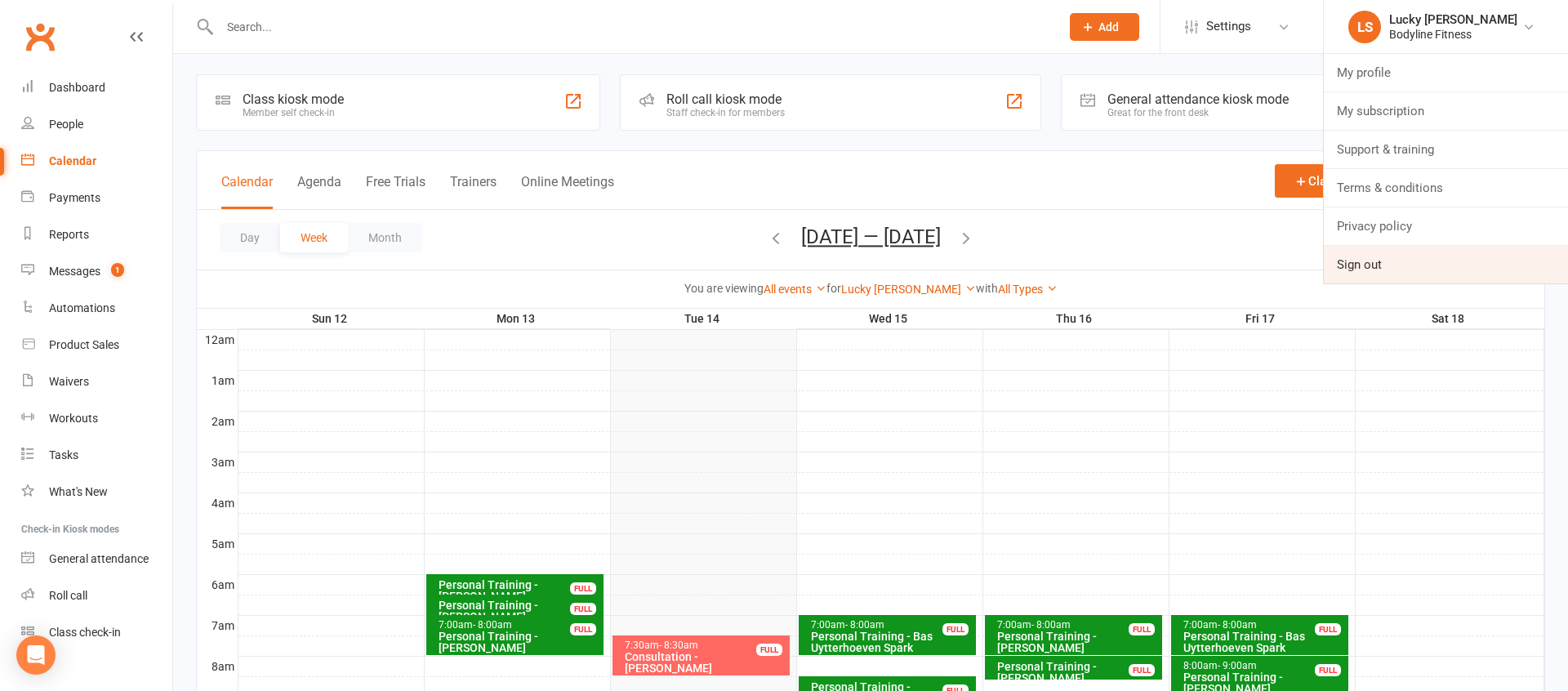
click at [1355, 265] on link "Sign out" at bounding box center [1446, 265] width 244 height 38
